Goal: Task Accomplishment & Management: Use online tool/utility

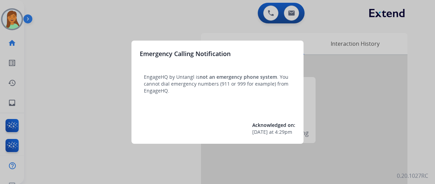
click at [94, 154] on div at bounding box center [217, 92] width 435 height 184
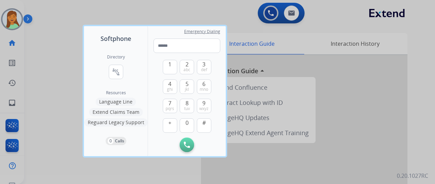
drag, startPoint x: 55, startPoint y: 103, endPoint x: 55, endPoint y: 83, distance: 20.6
click at [55, 103] on div at bounding box center [217, 92] width 435 height 184
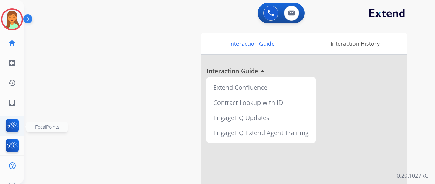
click at [18, 120] on img at bounding box center [12, 127] width 16 height 16
